Goal: Navigation & Orientation: Find specific page/section

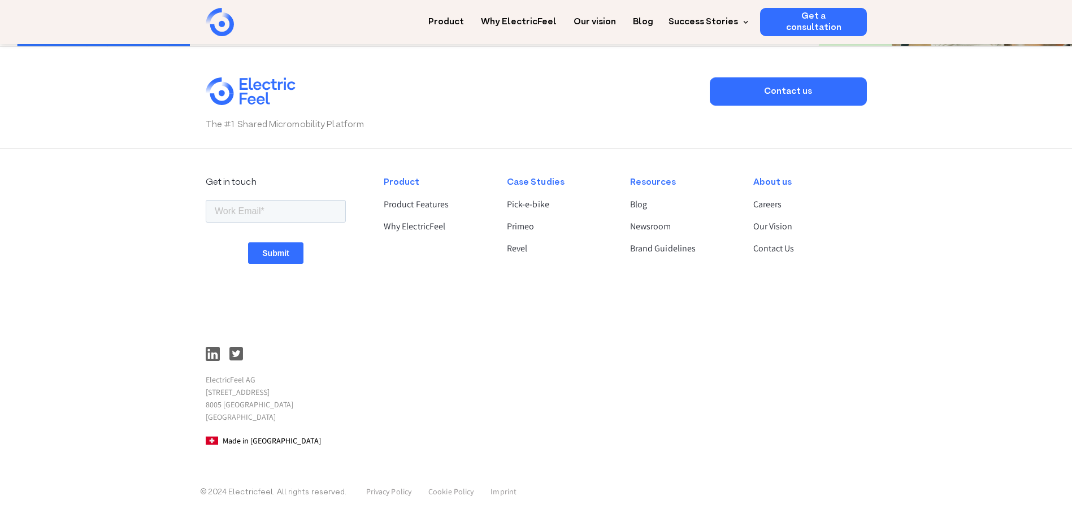
click at [240, 392] on p "ElectricFeel AG Hardturmstrasse 253 8005 Zürich Switzerland" at bounding box center [276, 398] width 140 height 50
copy p "[STREET_ADDRESS]"
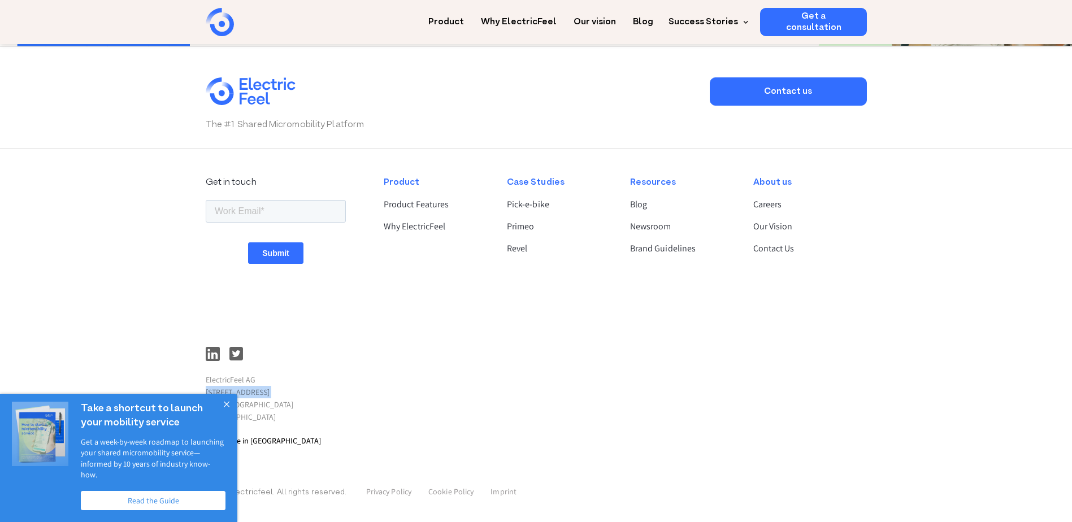
click at [225, 413] on button "Close" at bounding box center [226, 405] width 23 height 23
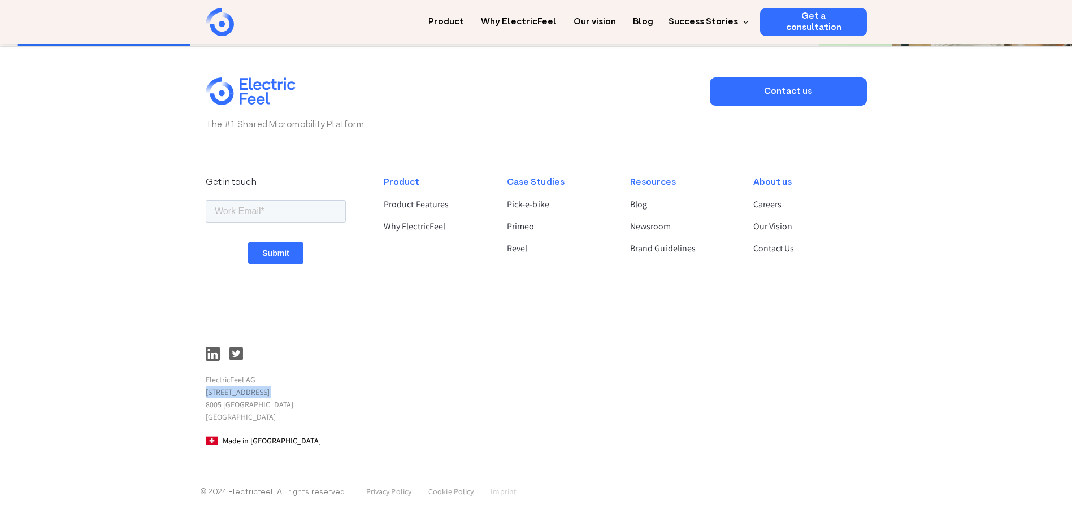
click at [502, 495] on link "Imprint" at bounding box center [503, 491] width 26 height 10
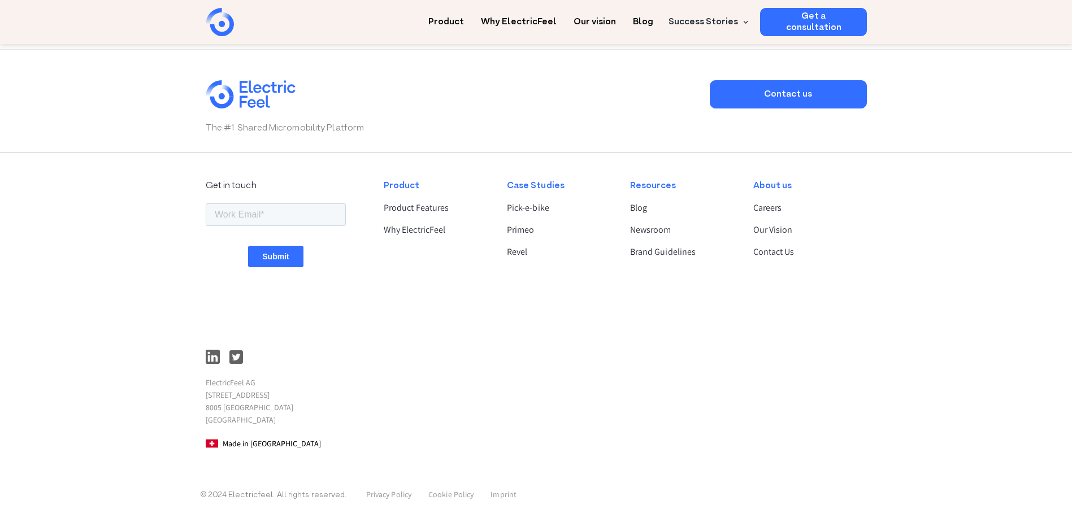
scroll to position [839, 0]
